Goal: Register for event/course

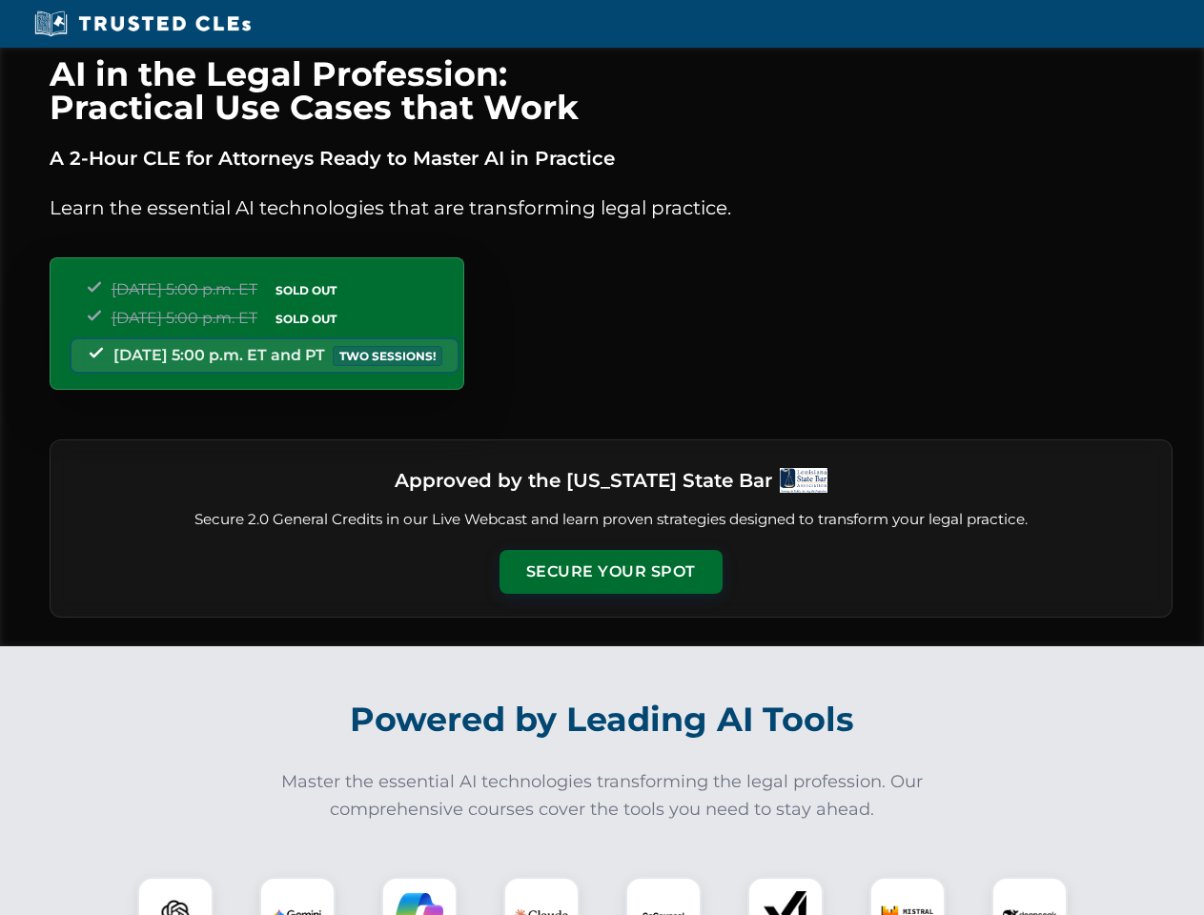
click at [610, 572] on button "Secure Your Spot" at bounding box center [611, 572] width 223 height 44
click at [175, 896] on img at bounding box center [175, 915] width 55 height 55
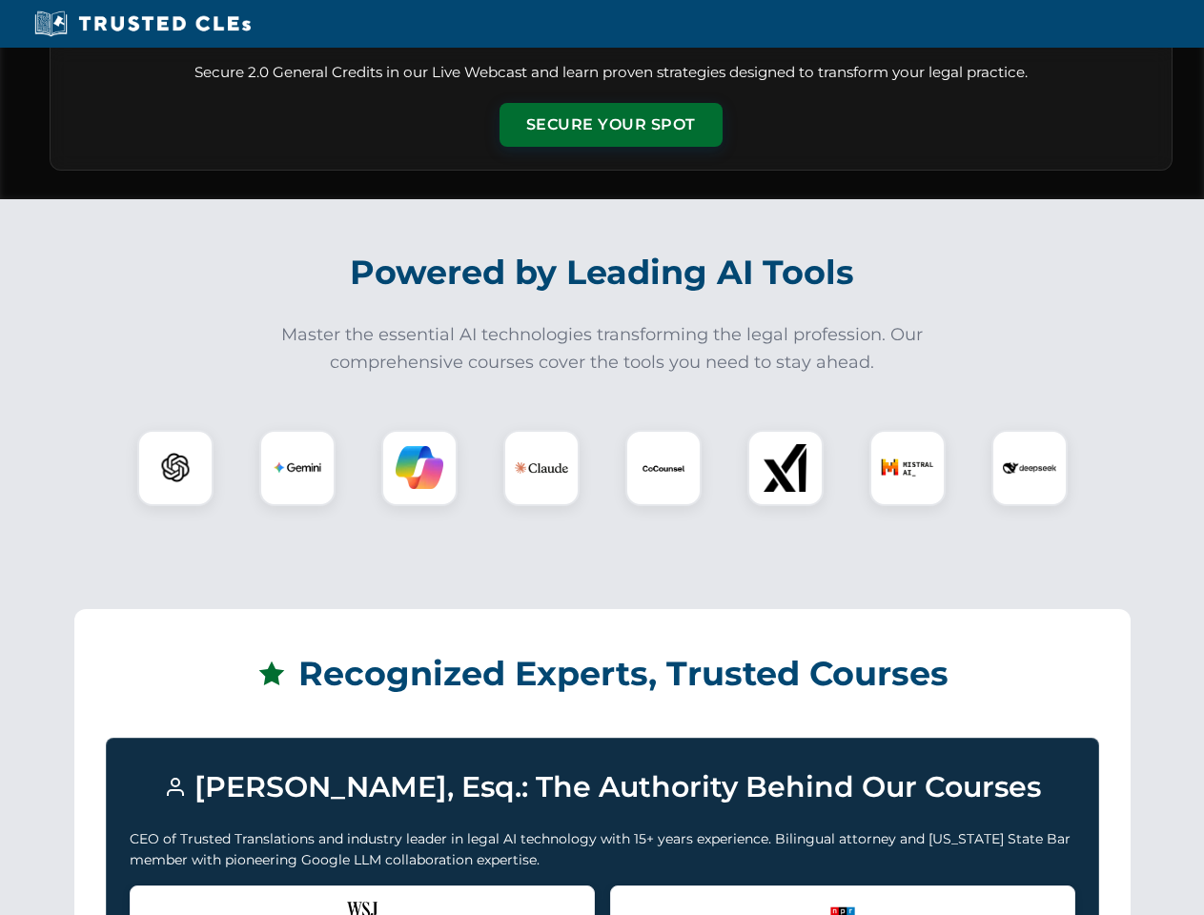
click at [297, 896] on div "Recognized by the WSJ [PERSON_NAME] was featured for his expertise in AI legal …" at bounding box center [362, 924] width 465 height 76
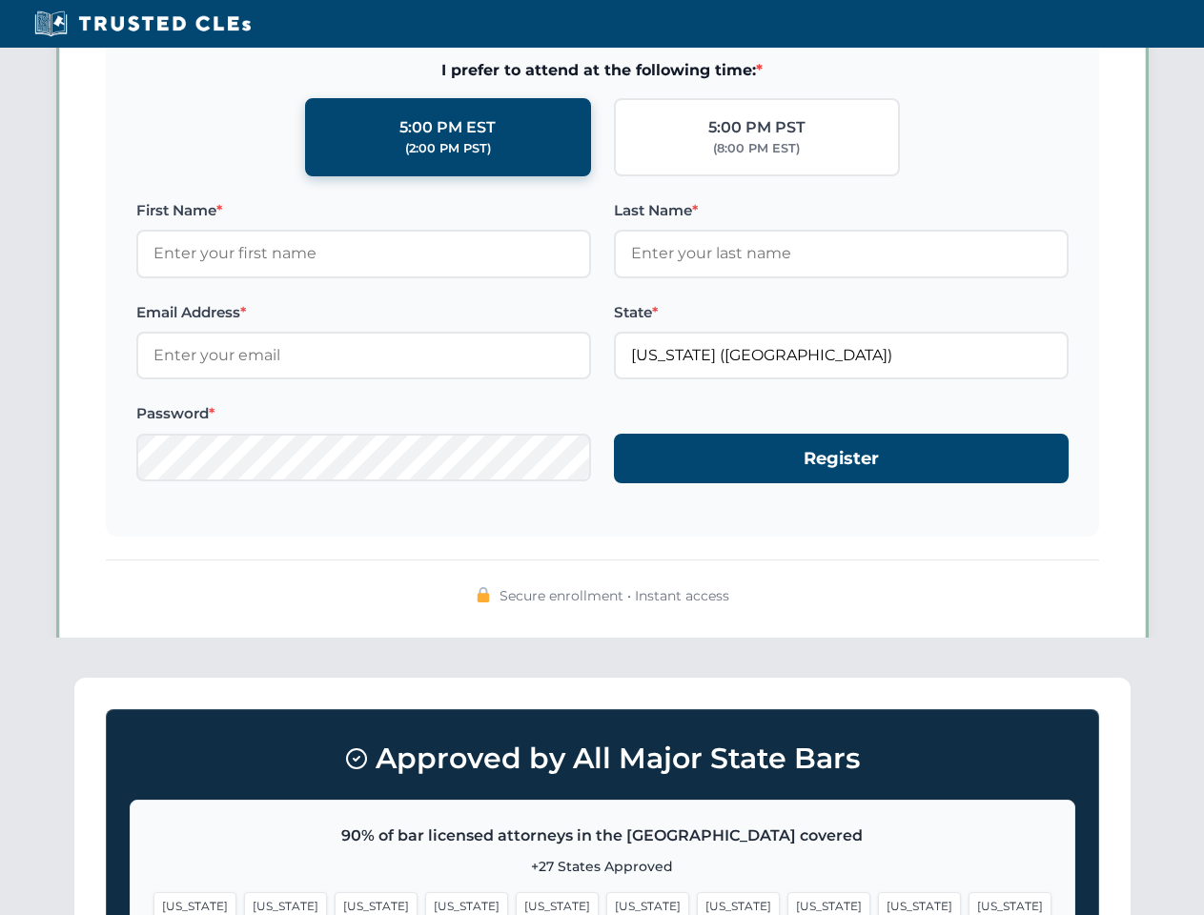
click at [697, 896] on span "[US_STATE]" at bounding box center [738, 906] width 83 height 28
click at [878, 896] on span "[US_STATE]" at bounding box center [919, 906] width 83 height 28
